Goal: Task Accomplishment & Management: Use online tool/utility

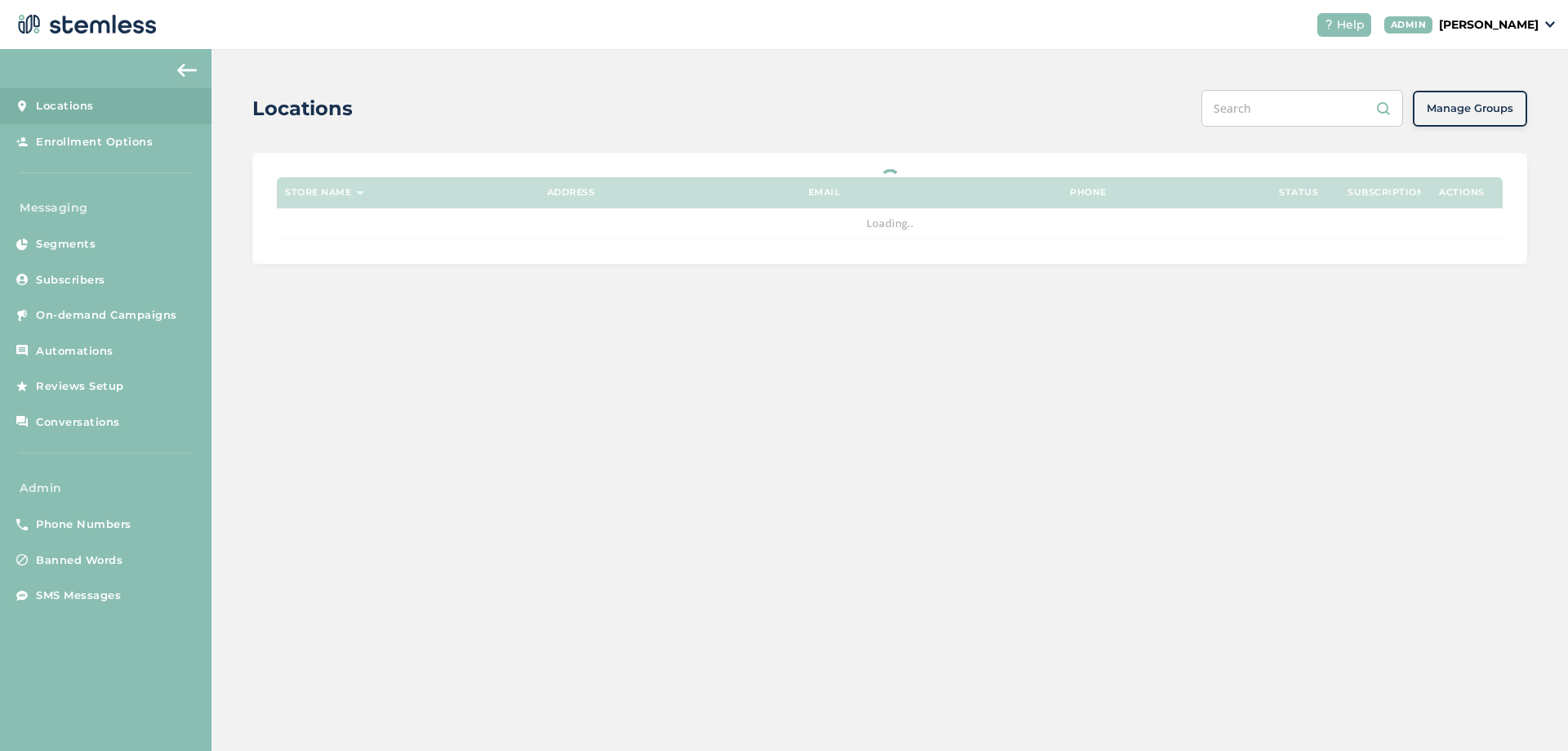
click at [1465, 30] on div "ADMIN Joao Admin" at bounding box center [1469, 25] width 171 height 18
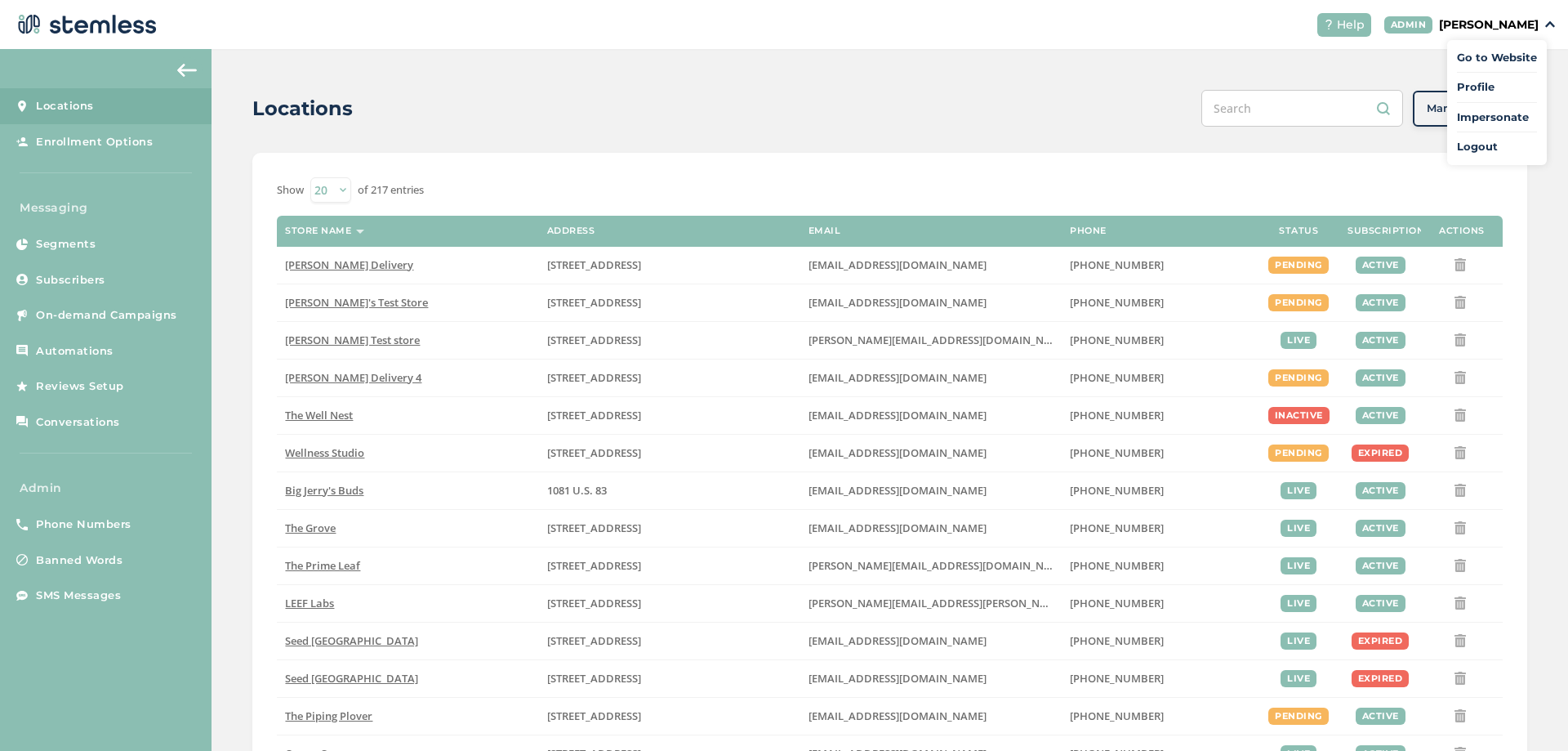
click at [1508, 115] on span "Impersonate" at bounding box center [1498, 117] width 80 height 17
click at [1538, 24] on p "[PERSON_NAME]" at bounding box center [1489, 25] width 100 height 18
click at [1479, 120] on span "Impersonate" at bounding box center [1498, 117] width 80 height 17
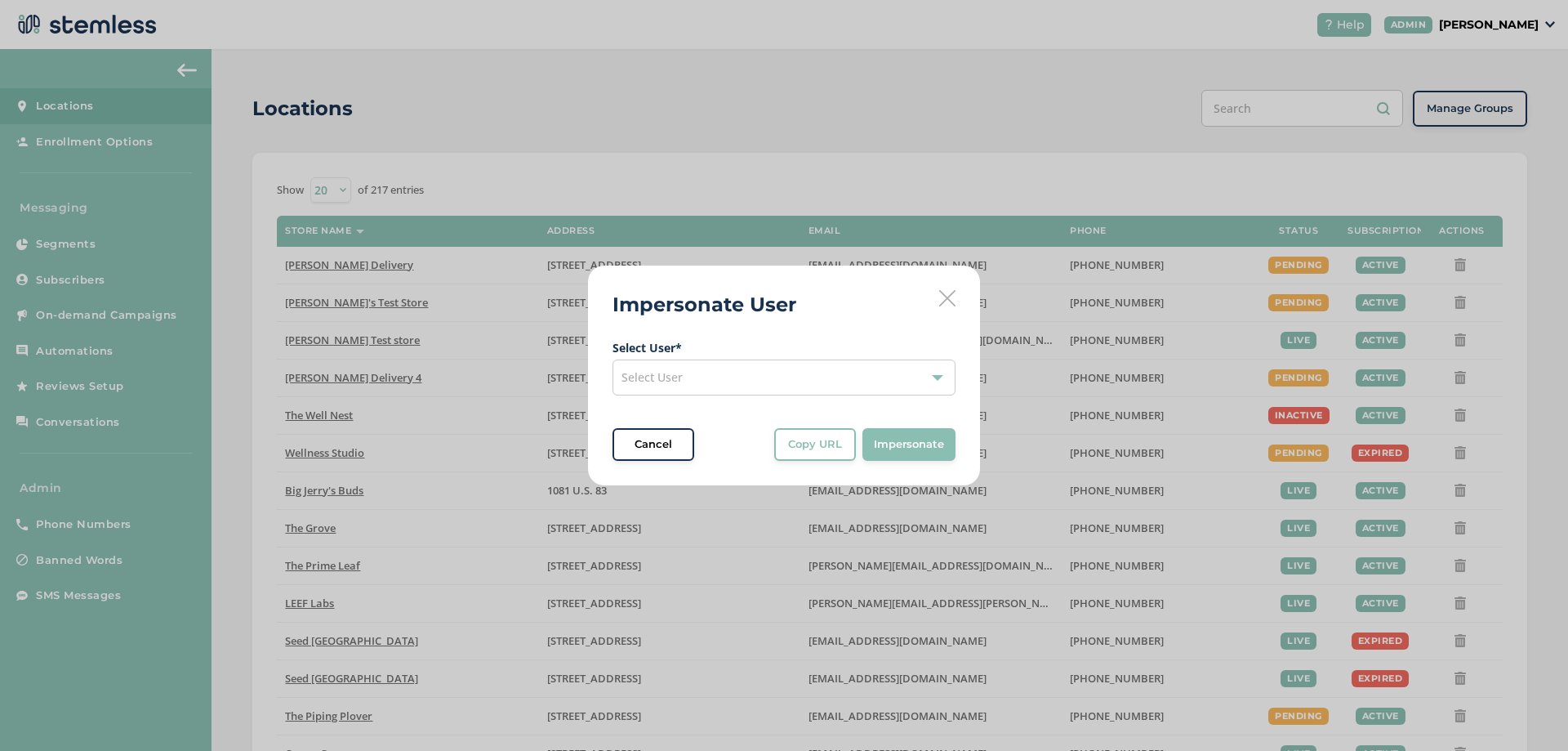
click at [839, 380] on div "Select User" at bounding box center [784, 377] width 343 height 36
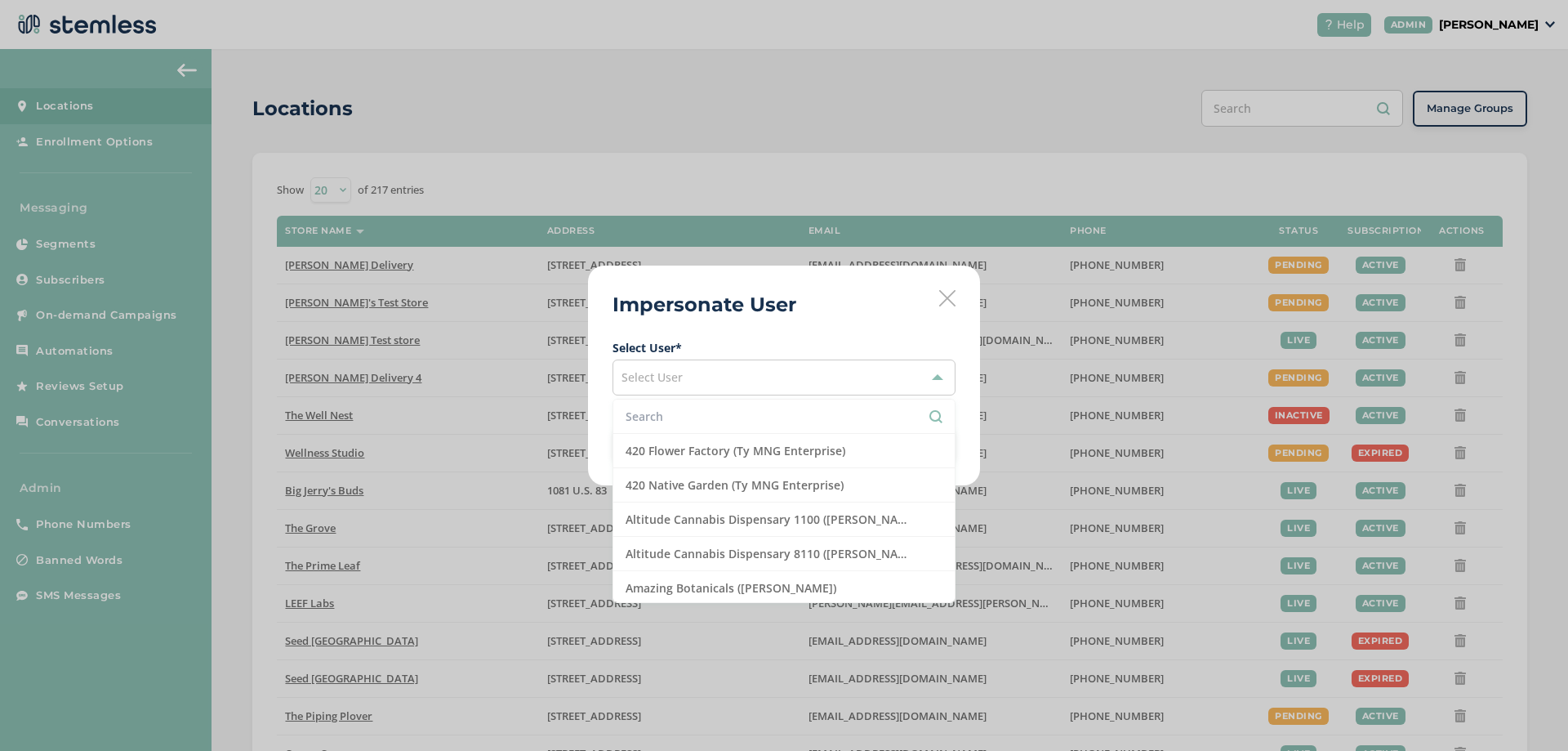
click at [724, 419] on input "text" at bounding box center [784, 416] width 317 height 18
click at [723, 419] on input "text" at bounding box center [784, 416] width 317 height 18
click at [694, 417] on input "text" at bounding box center [784, 416] width 317 height 18
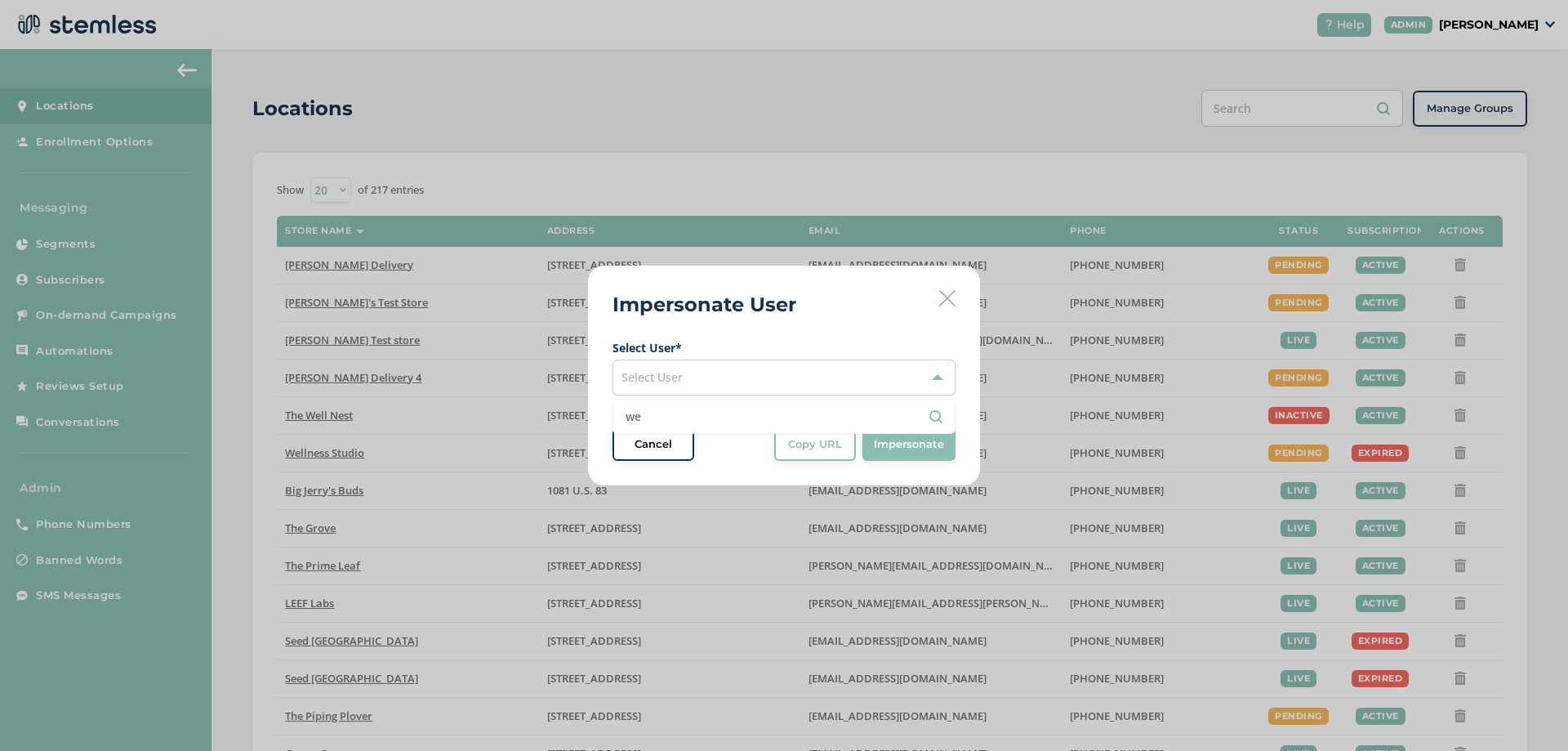
type input "w"
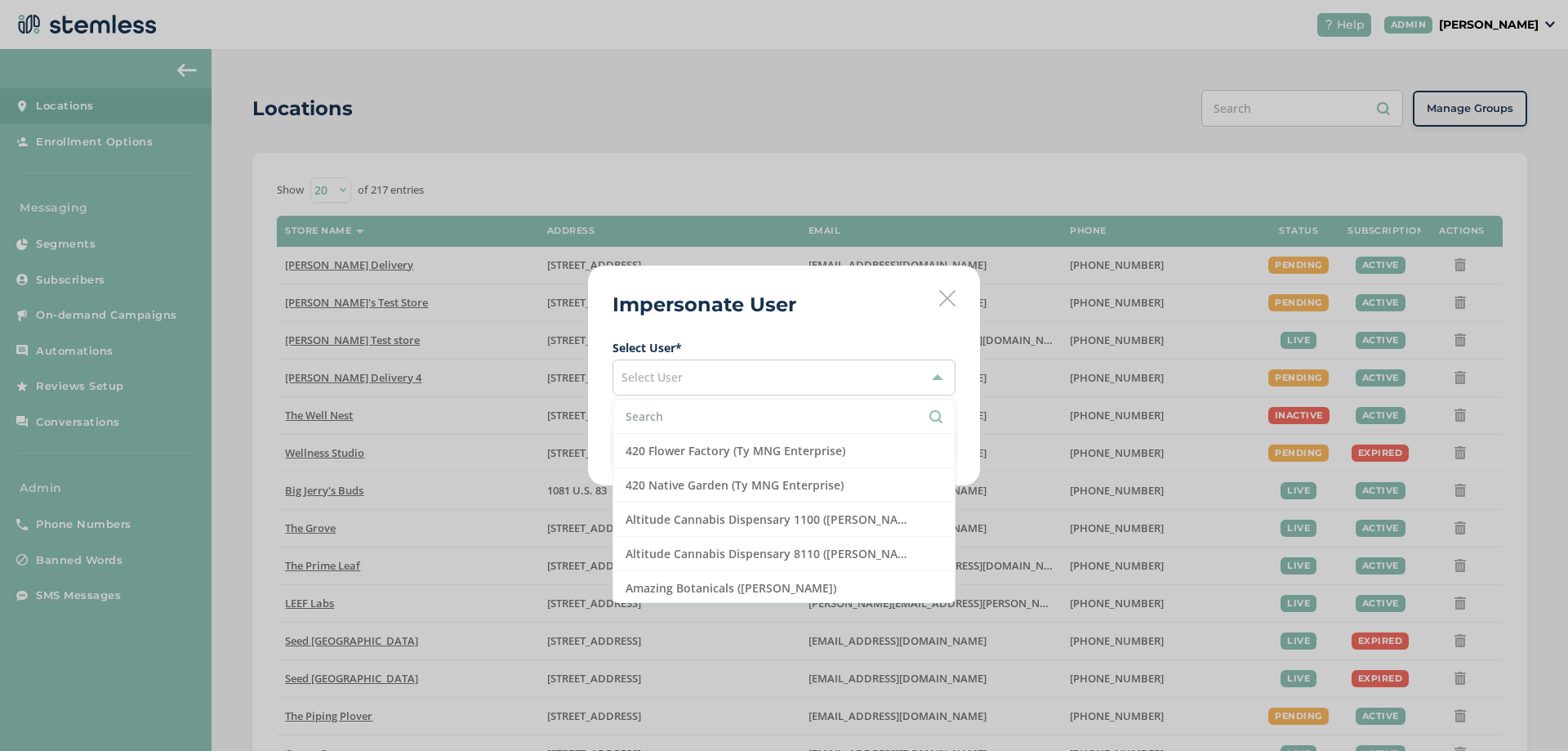
click at [713, 426] on li at bounding box center [784, 416] width 342 height 34
click at [710, 413] on input "text" at bounding box center [784, 416] width 317 height 18
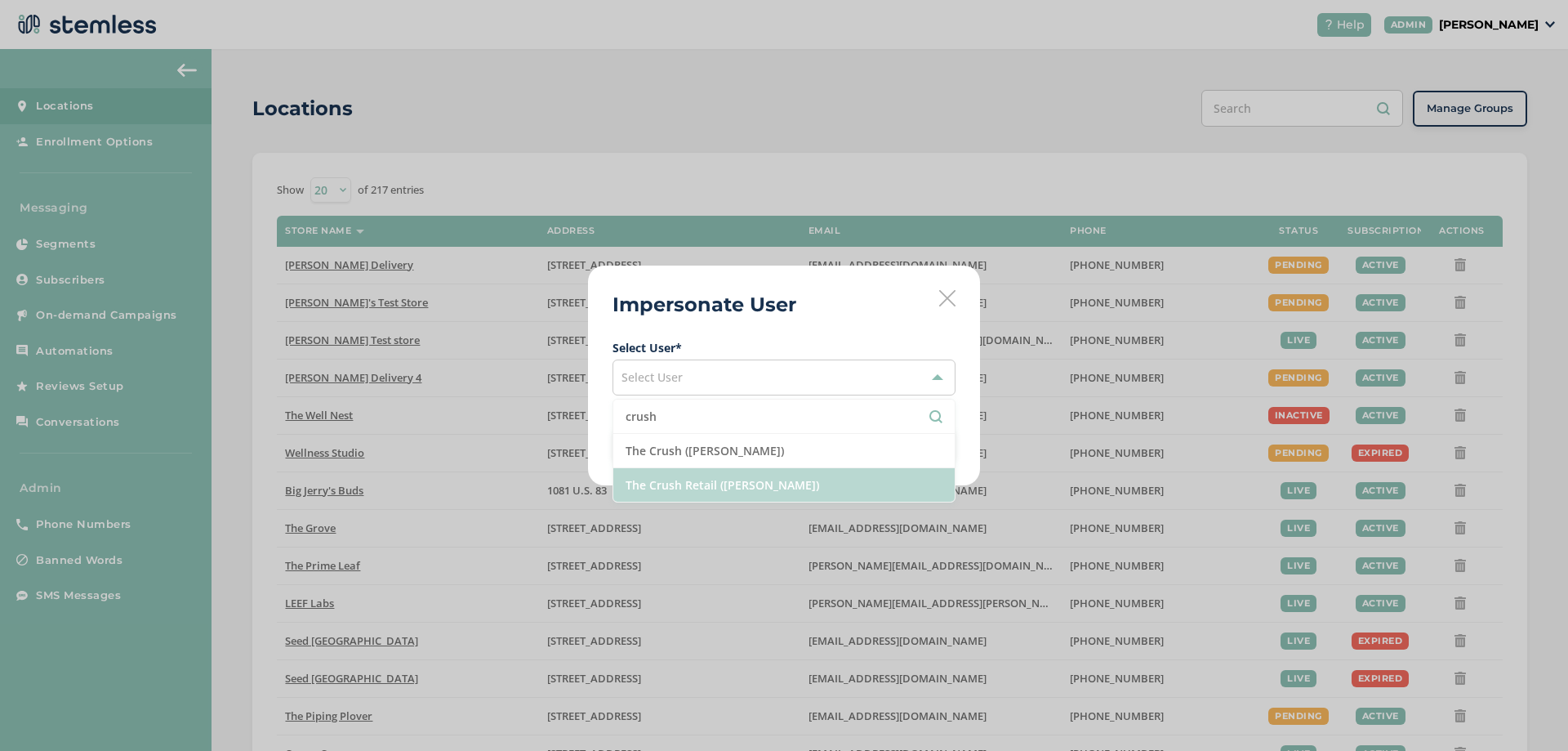
type input "crush"
click at [742, 493] on li "The Crush Retail ([PERSON_NAME])" at bounding box center [784, 485] width 342 height 33
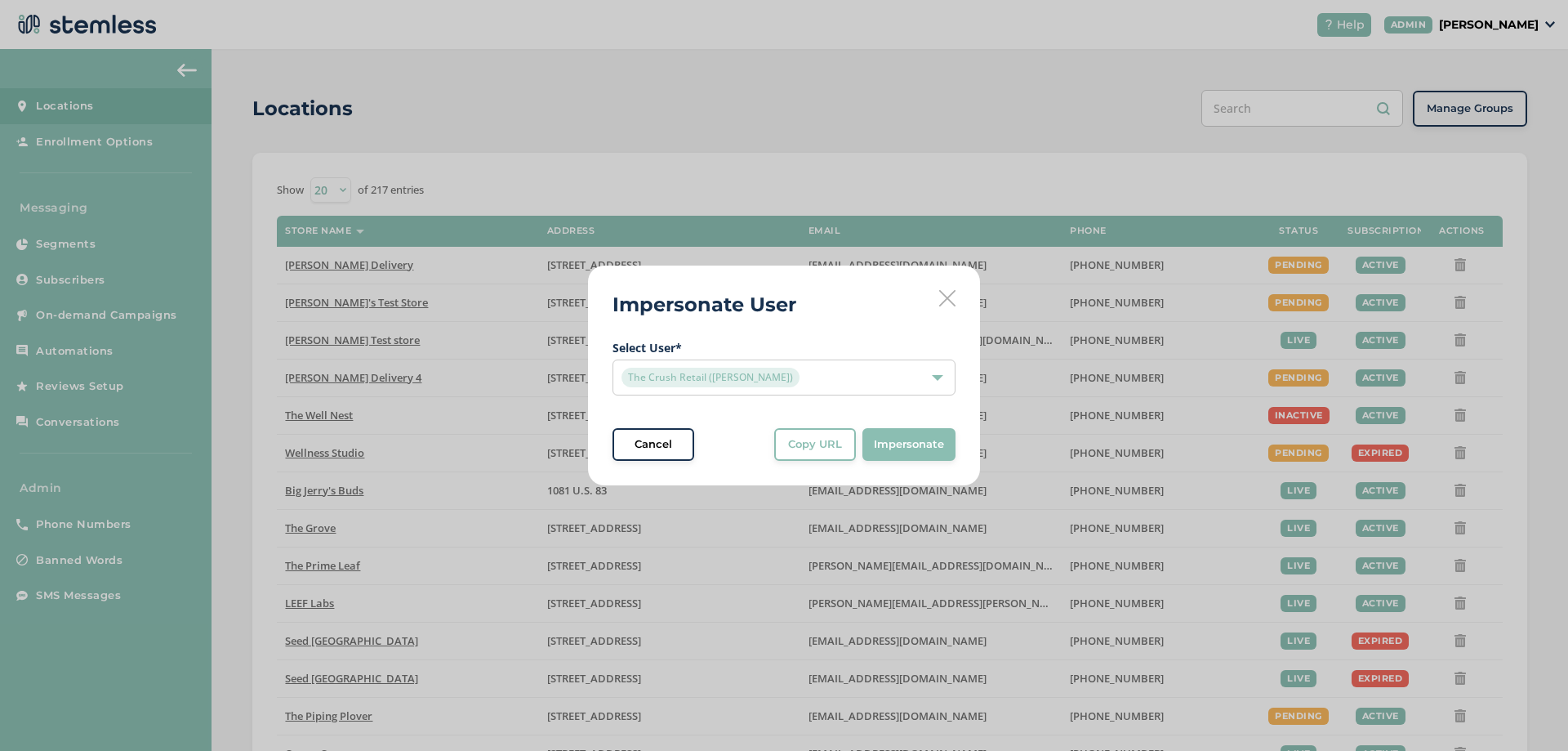
click at [952, 293] on icon at bounding box center [947, 298] width 17 height 17
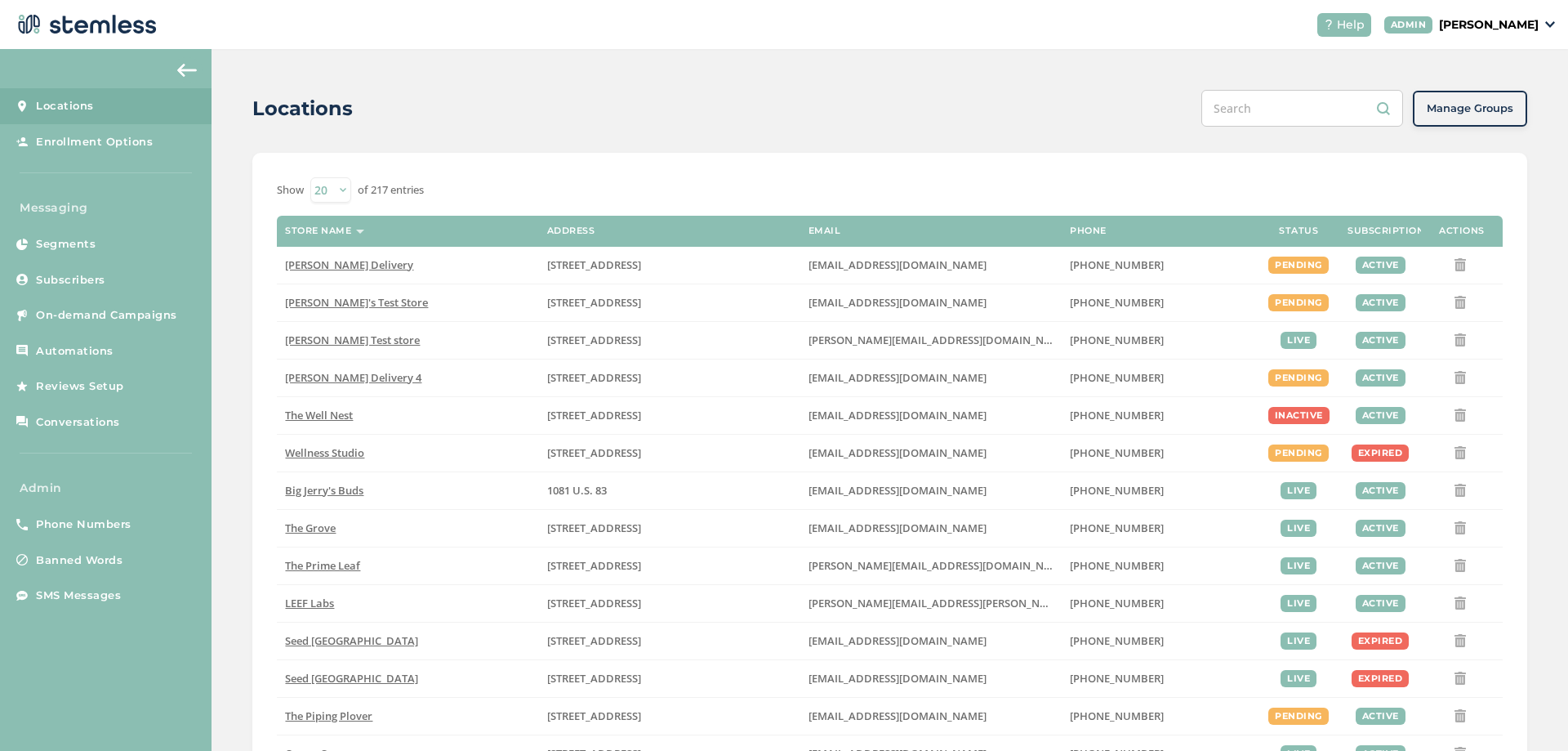
click at [1471, 17] on p "[PERSON_NAME]" at bounding box center [1489, 25] width 100 height 18
click at [1470, 117] on span "Impersonate" at bounding box center [1498, 117] width 80 height 17
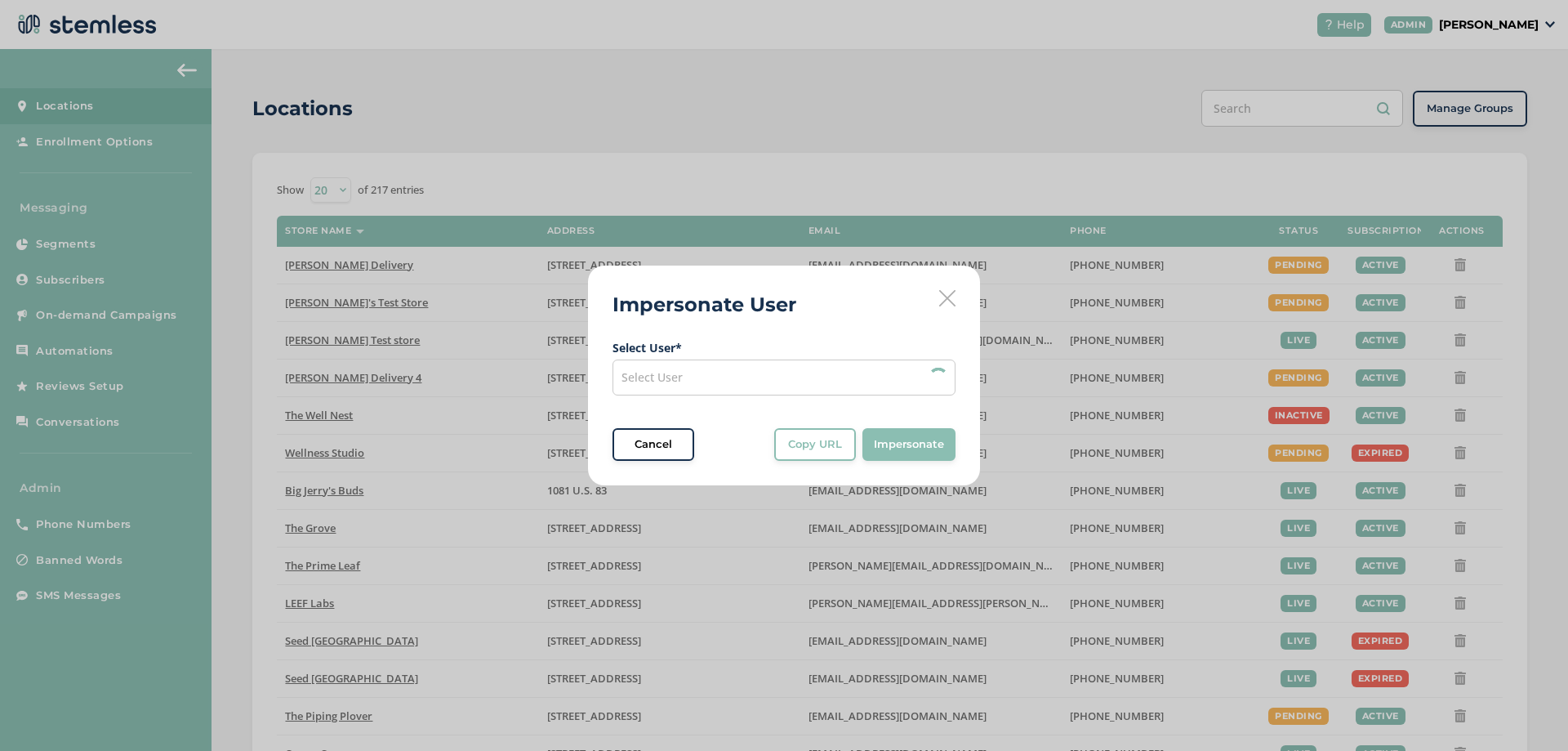
click at [821, 377] on div "Select User" at bounding box center [784, 377] width 343 height 36
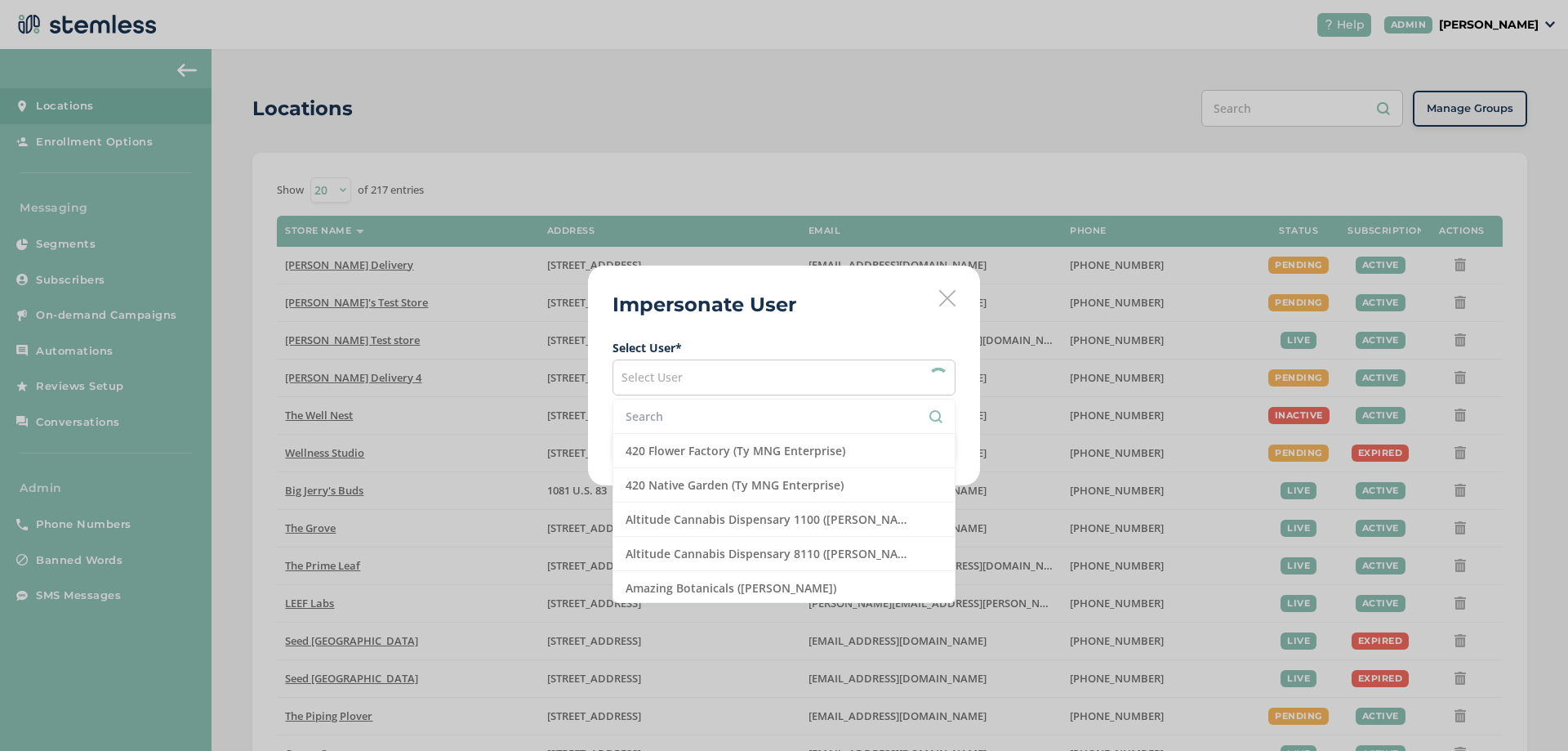
click at [709, 428] on li at bounding box center [784, 416] width 342 height 34
click at [715, 423] on input "text" at bounding box center [784, 416] width 317 height 18
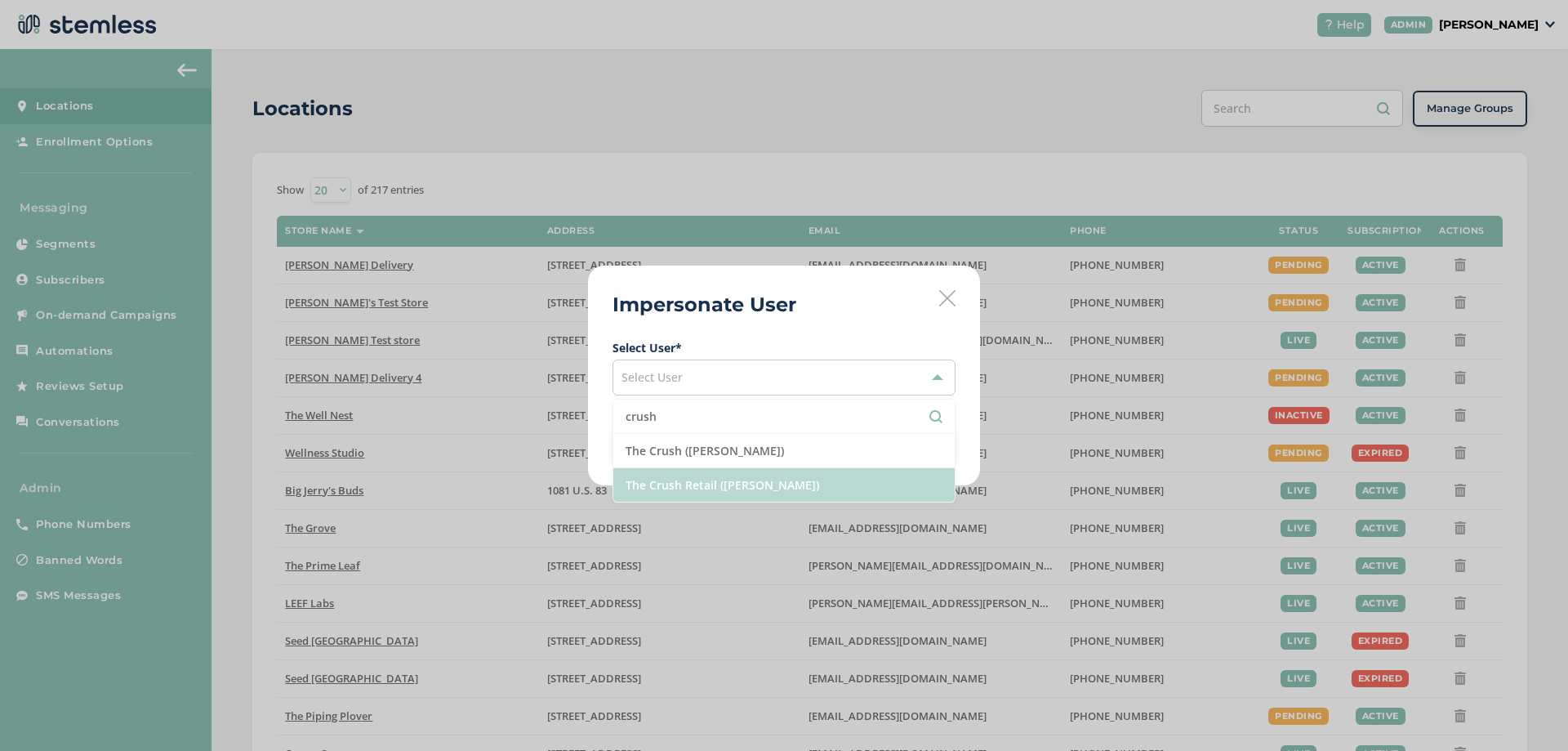
type input "crush"
click at [716, 481] on li "The Crush Retail ([PERSON_NAME])" at bounding box center [784, 485] width 342 height 33
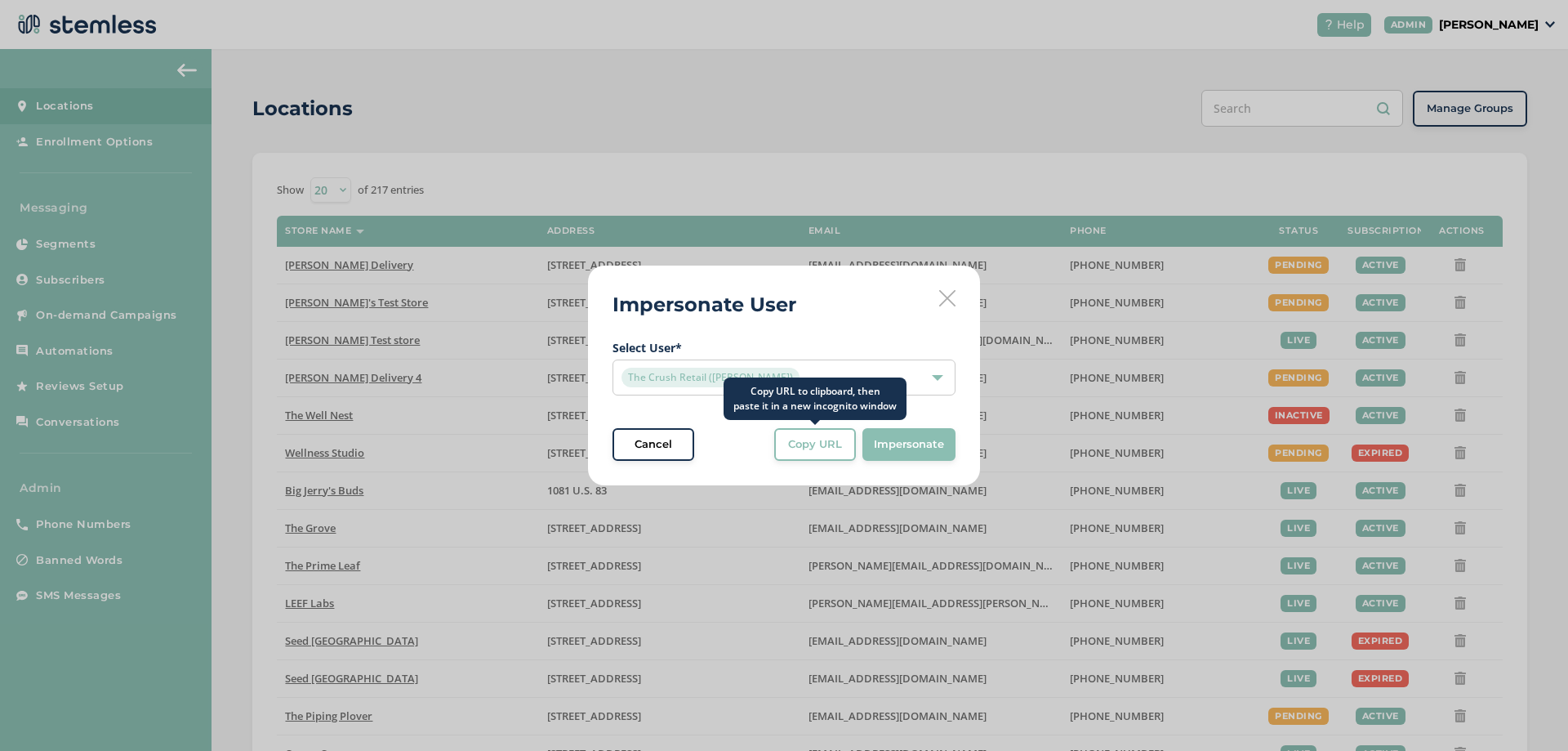
click at [826, 446] on span "Copy URL" at bounding box center [814, 445] width 54 height 17
